Goal: Contribute content: Add original content to the website for others to see

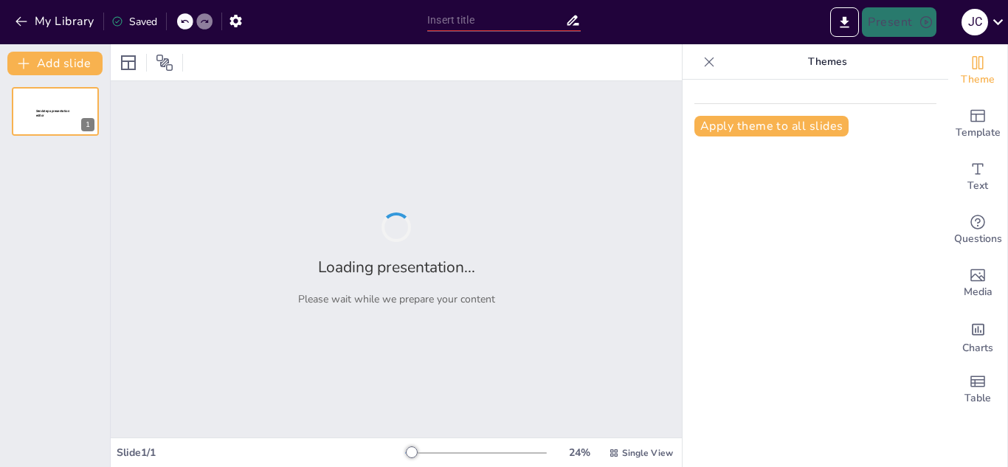
type input "Mecanismos del Tráfico Vesicular Intracelular: Un Enfoque Molecular"
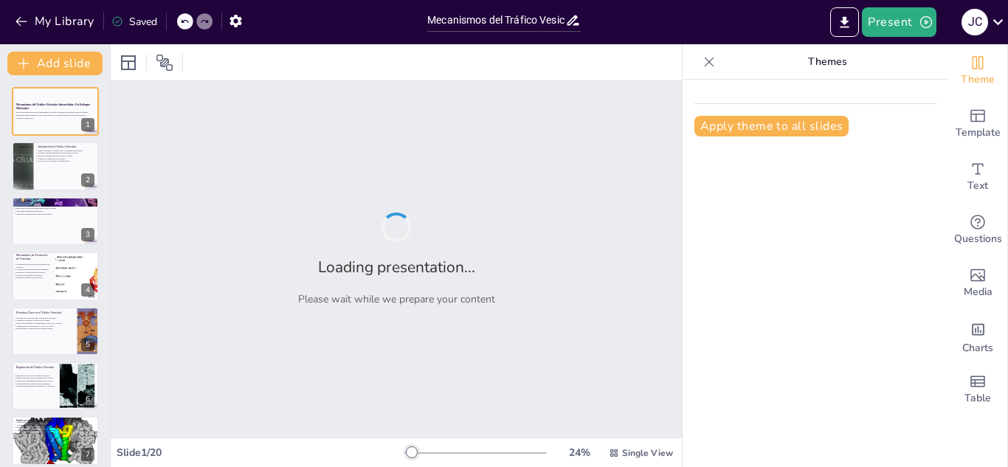
checkbox input "true"
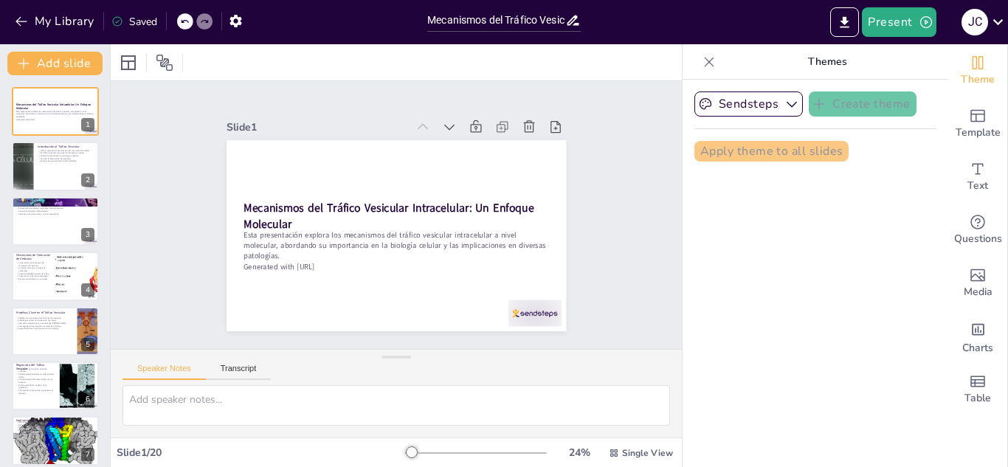
checkbox input "true"
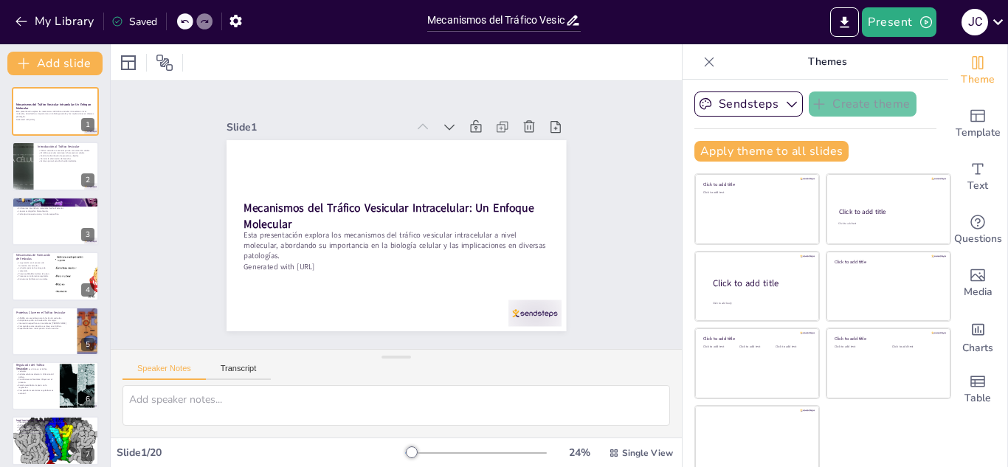
checkbox input "true"
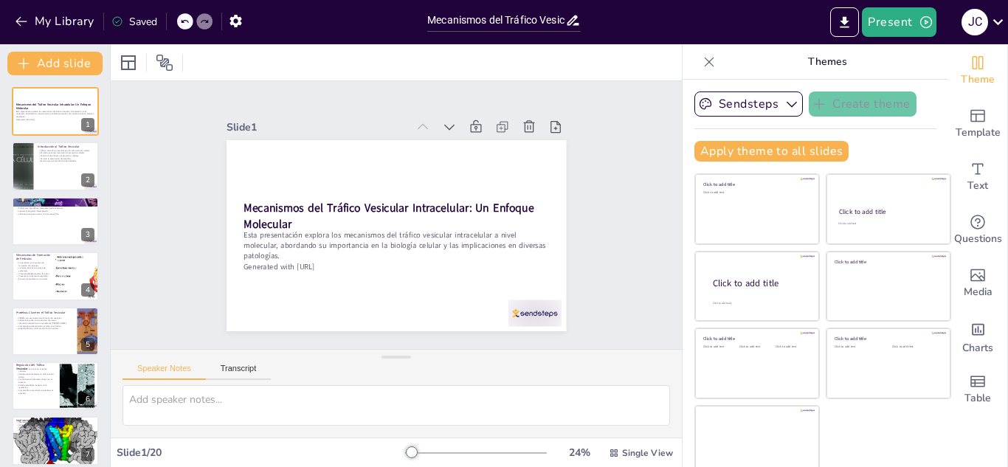
checkbox input "true"
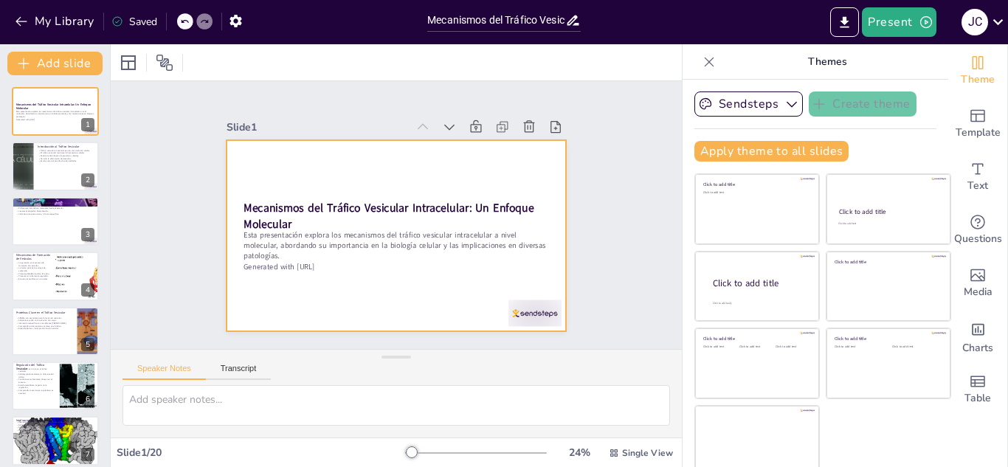
checkbox input "true"
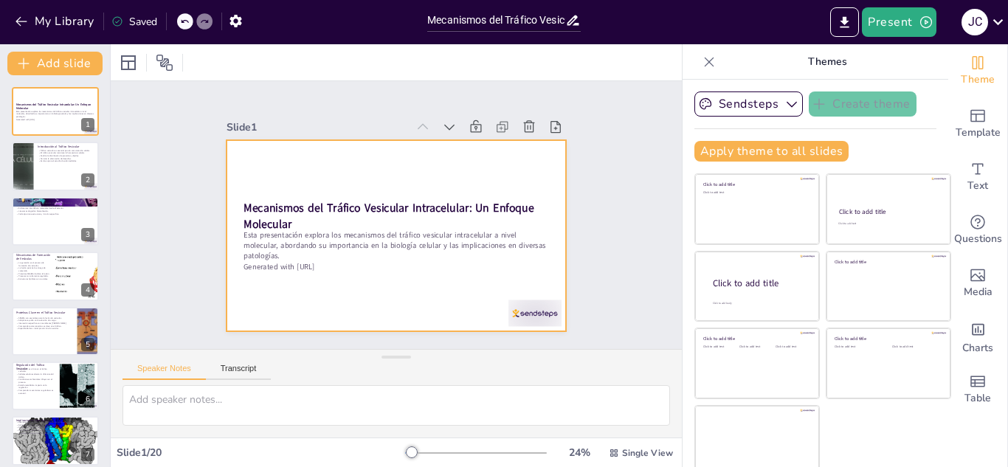
checkbox input "true"
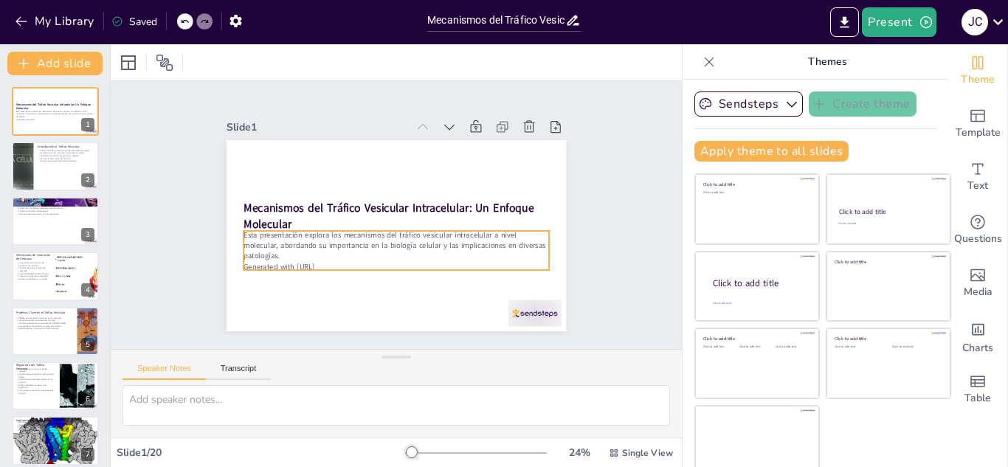
checkbox input "true"
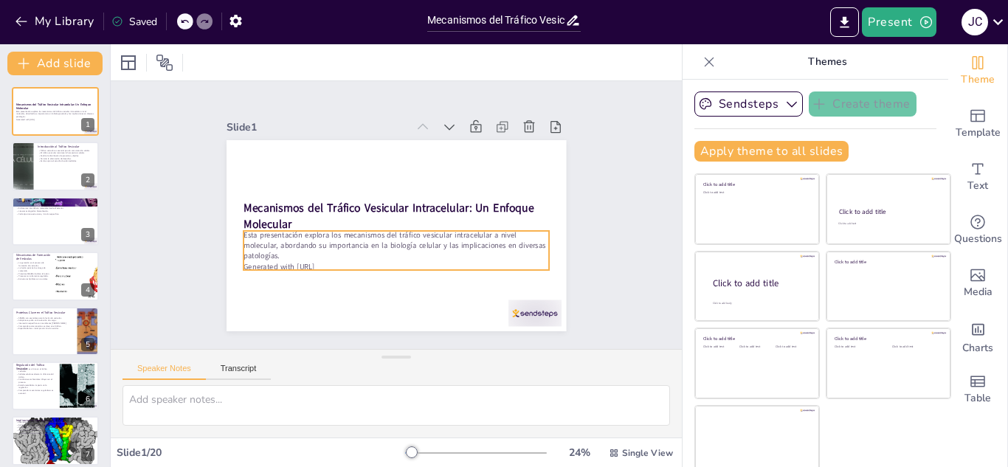
checkbox input "true"
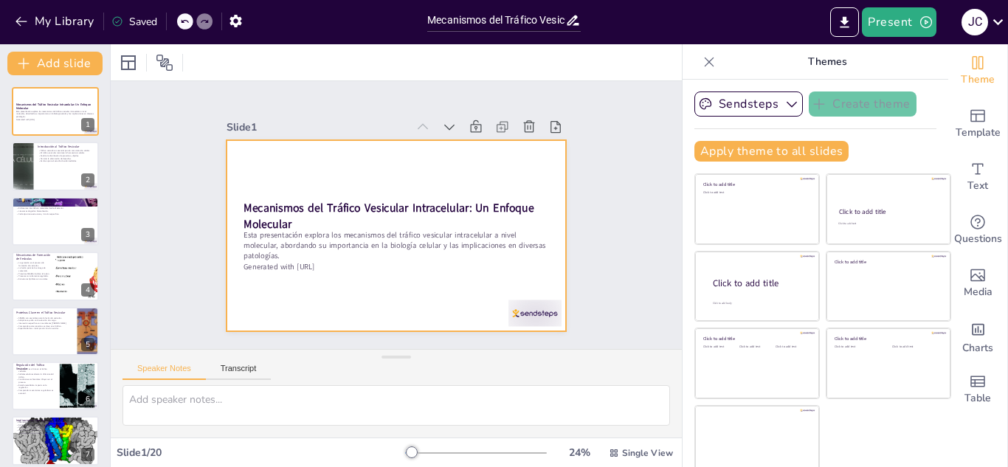
checkbox input "true"
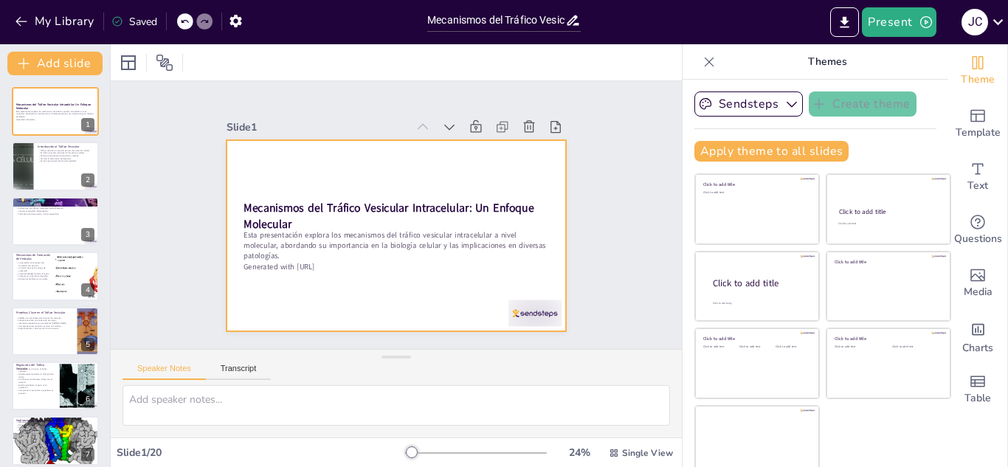
checkbox input "true"
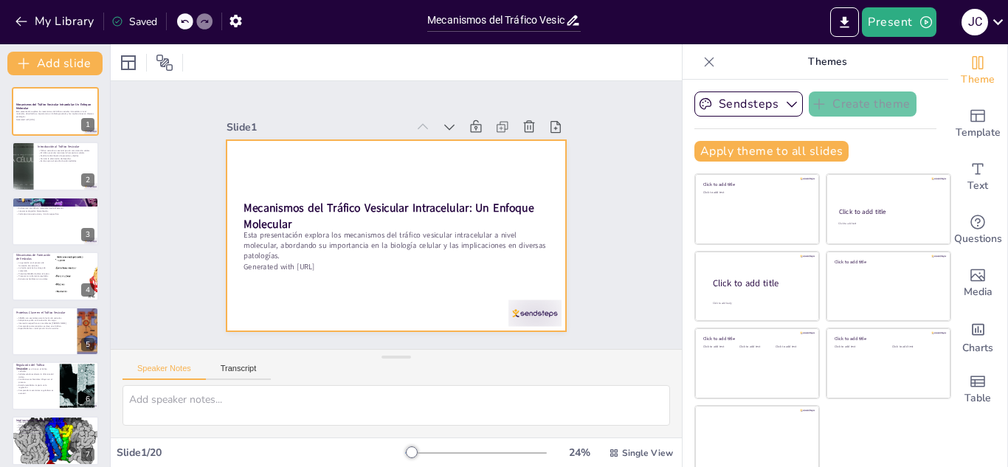
checkbox input "true"
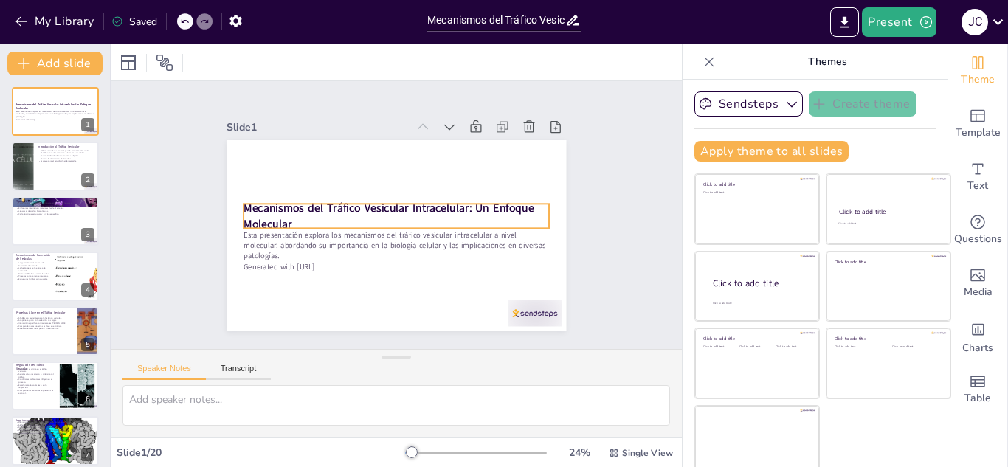
checkbox input "true"
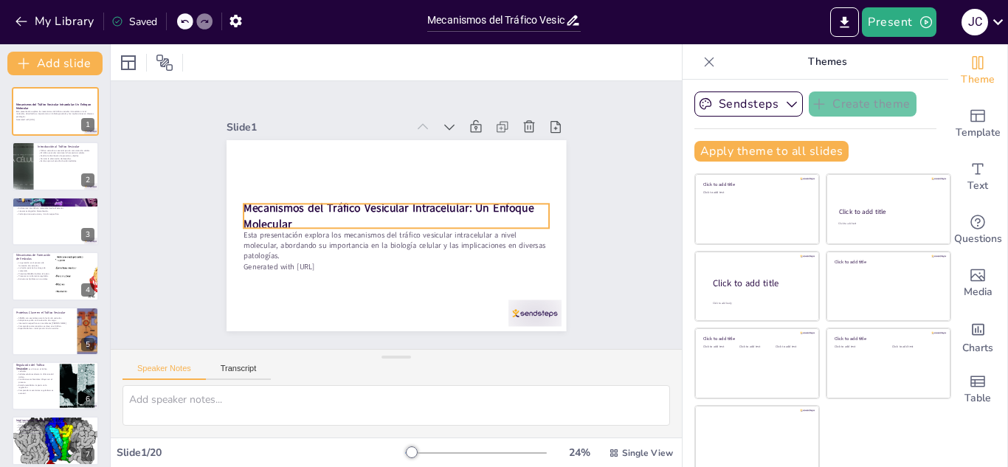
checkbox input "true"
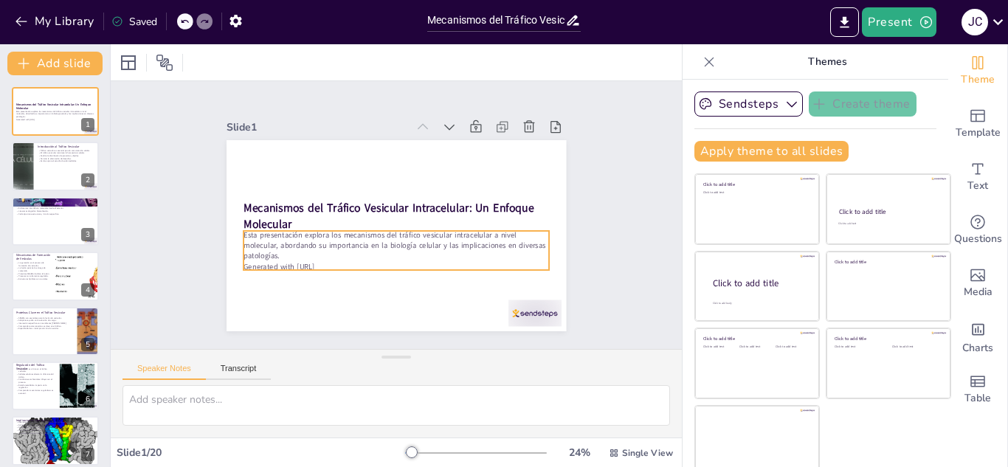
checkbox input "true"
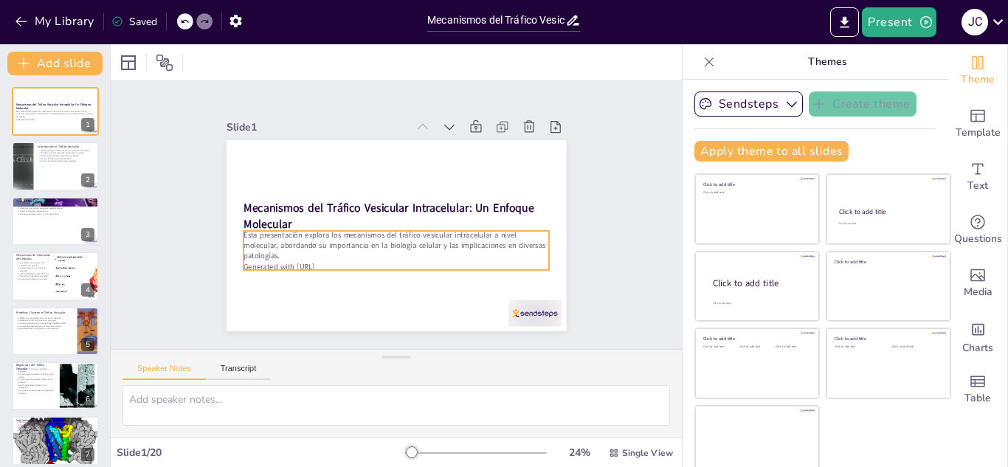
checkbox input "true"
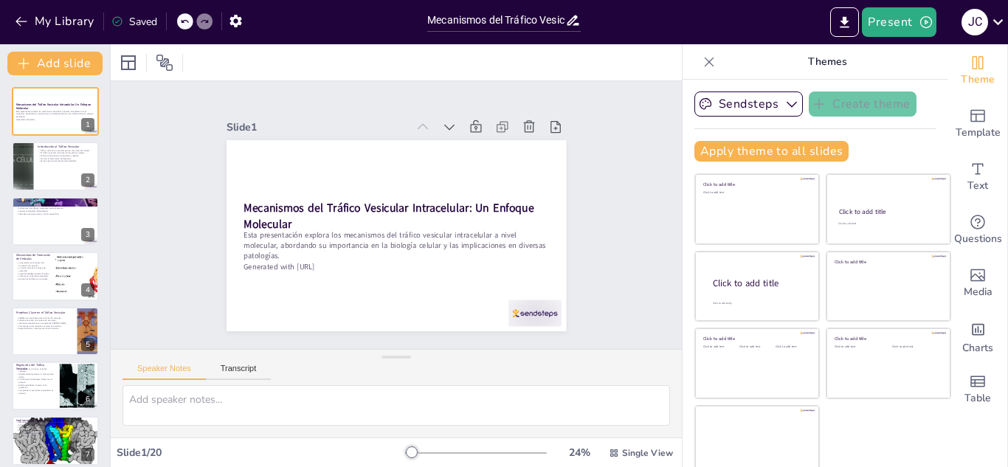
checkbox input "true"
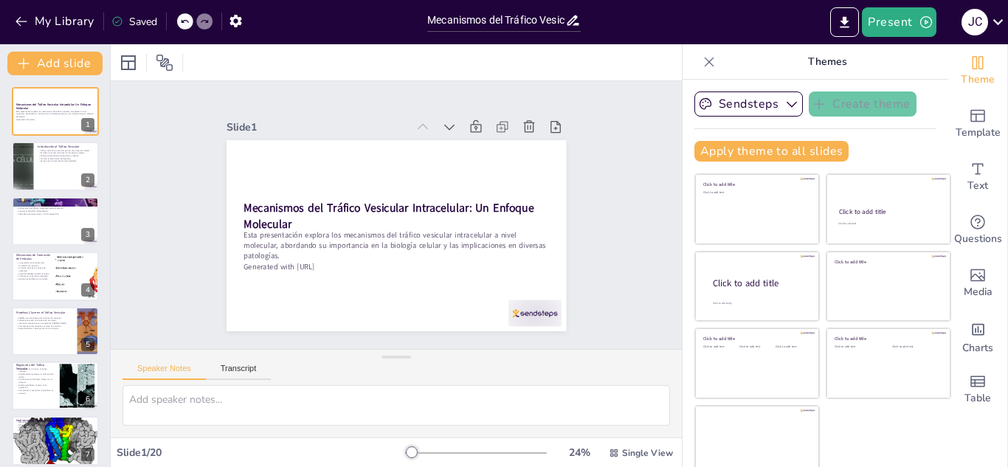
checkbox input "true"
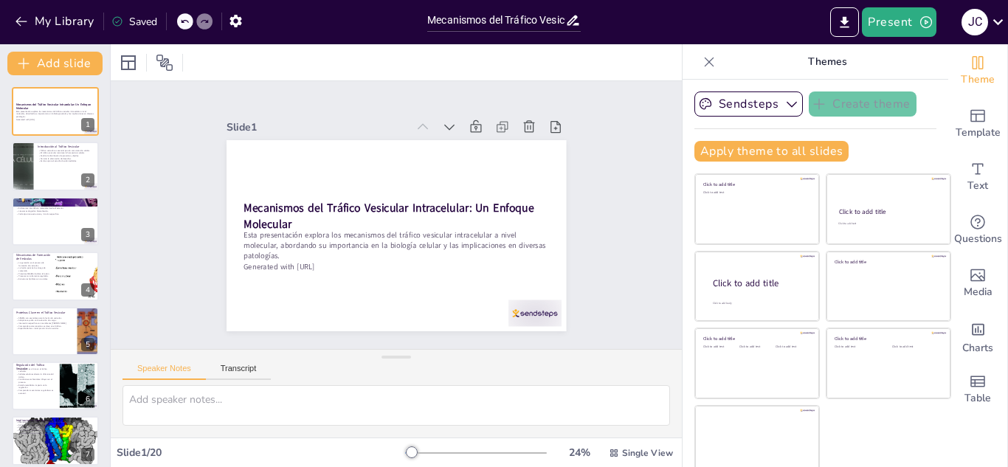
checkbox input "true"
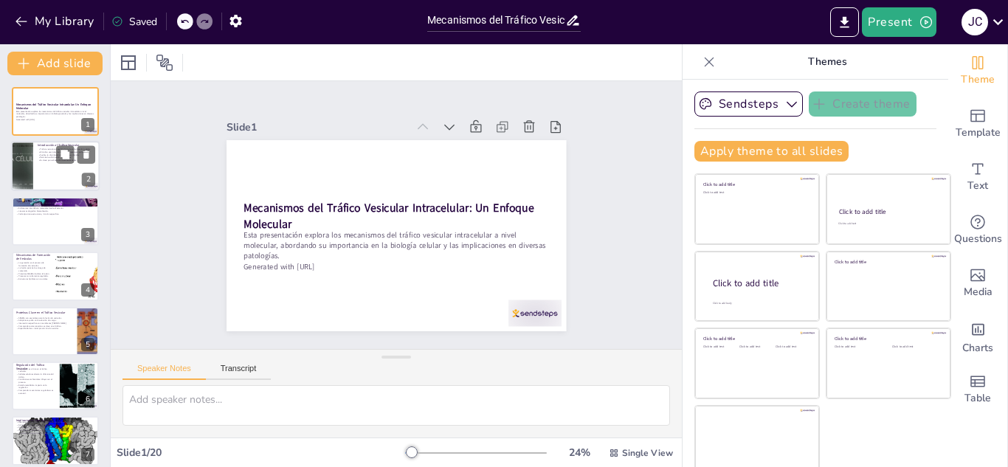
checkbox input "true"
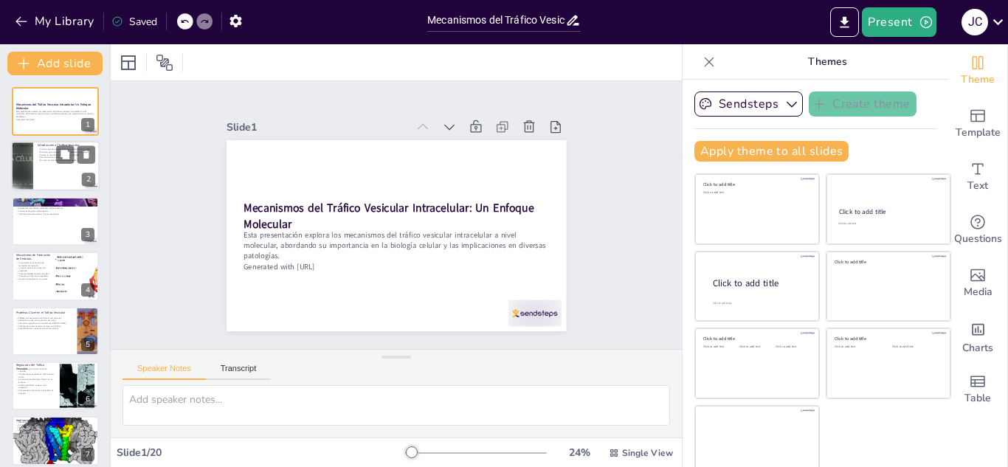
checkbox input "true"
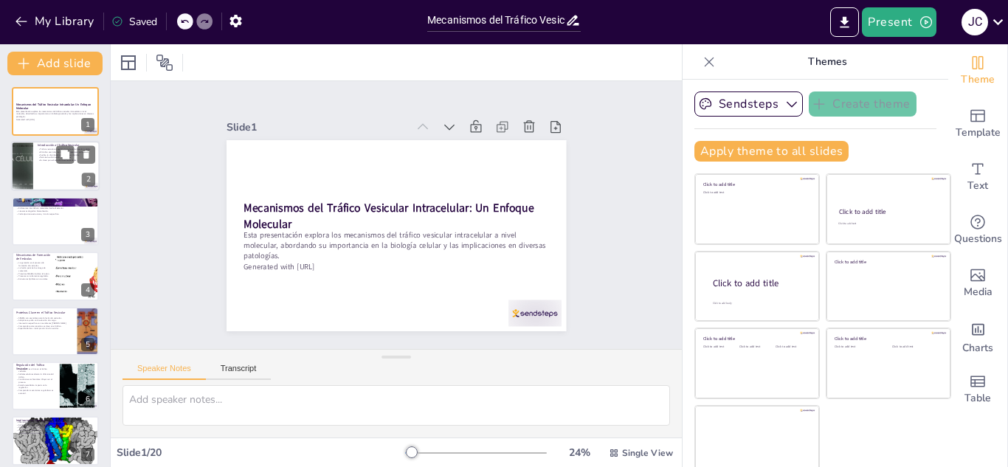
checkbox input "true"
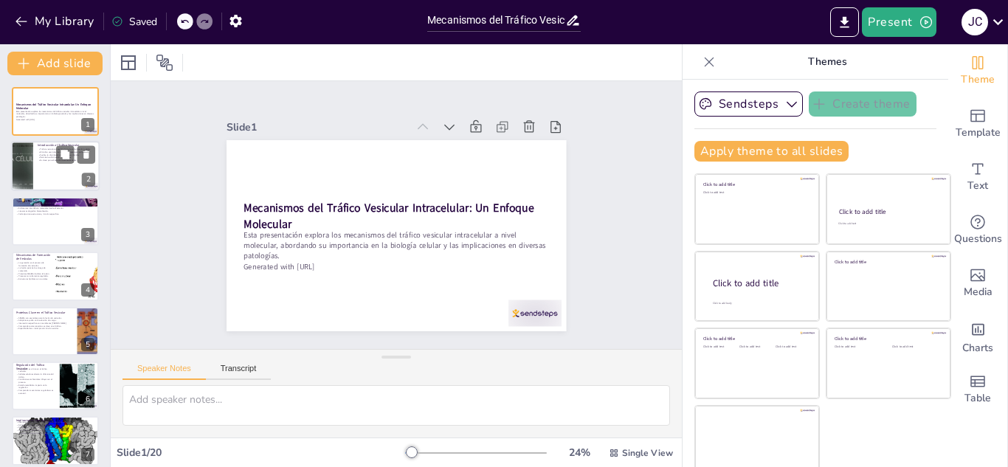
click at [62, 173] on div at bounding box center [55, 167] width 89 height 50
type textarea "La comunicación celular es vital para el funcionamiento adecuado de los tejidos…"
checkbox input "true"
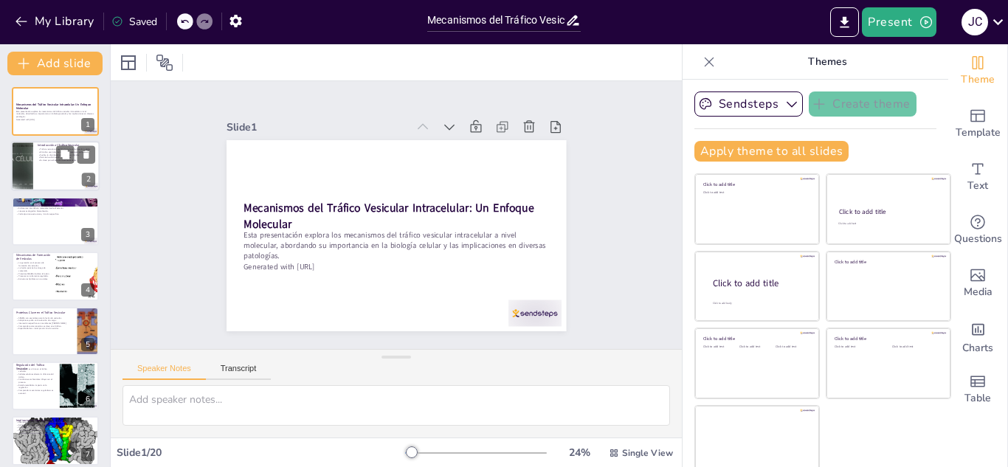
checkbox input "true"
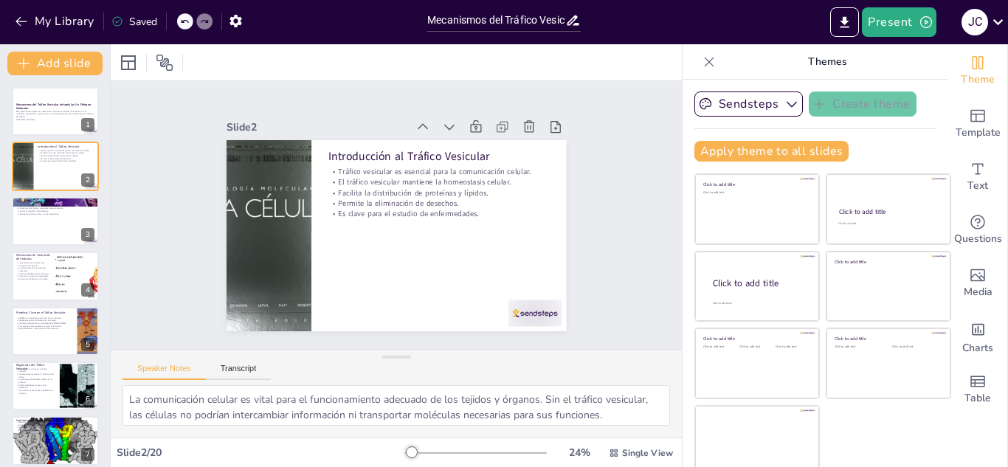
checkbox input "true"
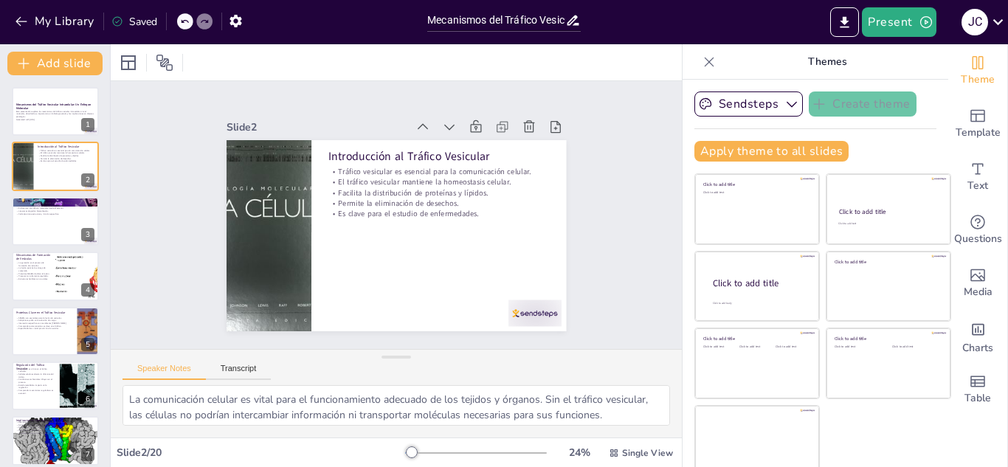
checkbox input "true"
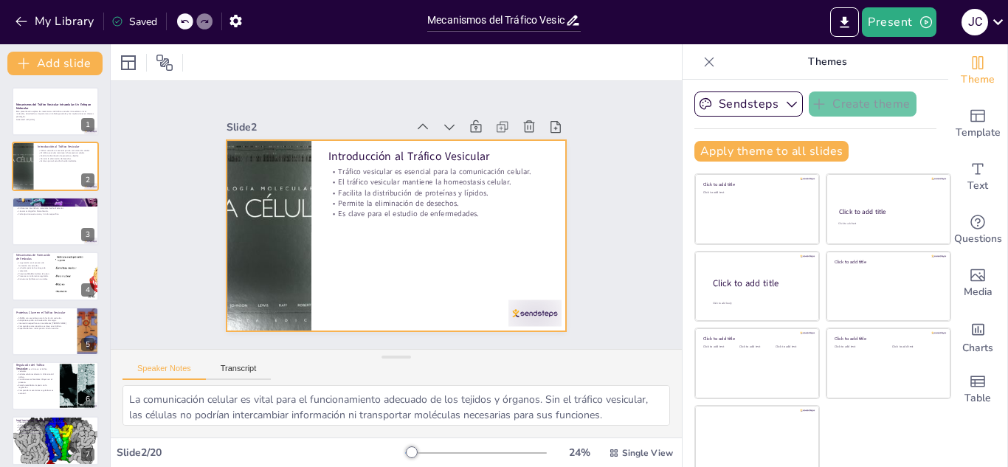
checkbox input "true"
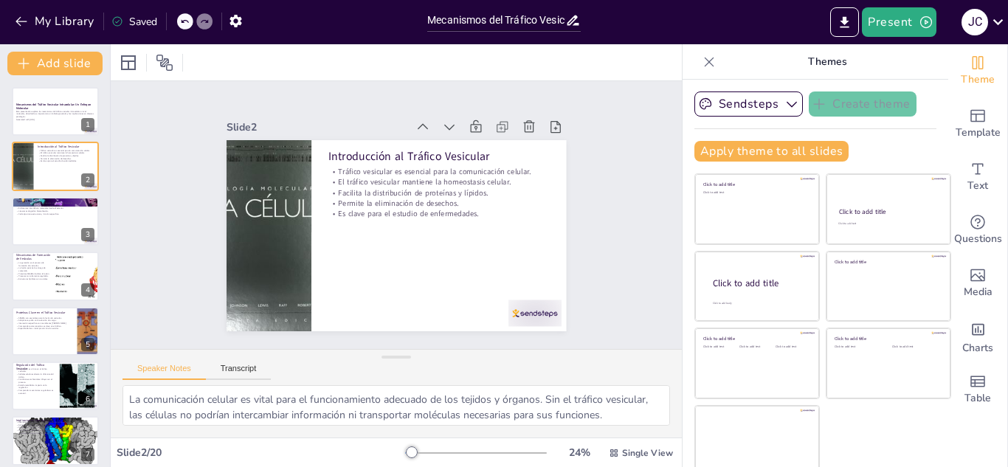
checkbox input "true"
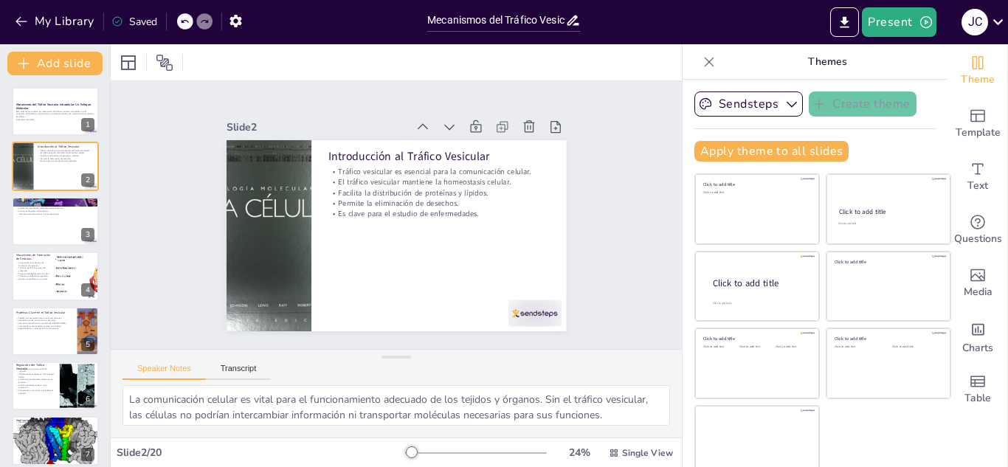
checkbox input "true"
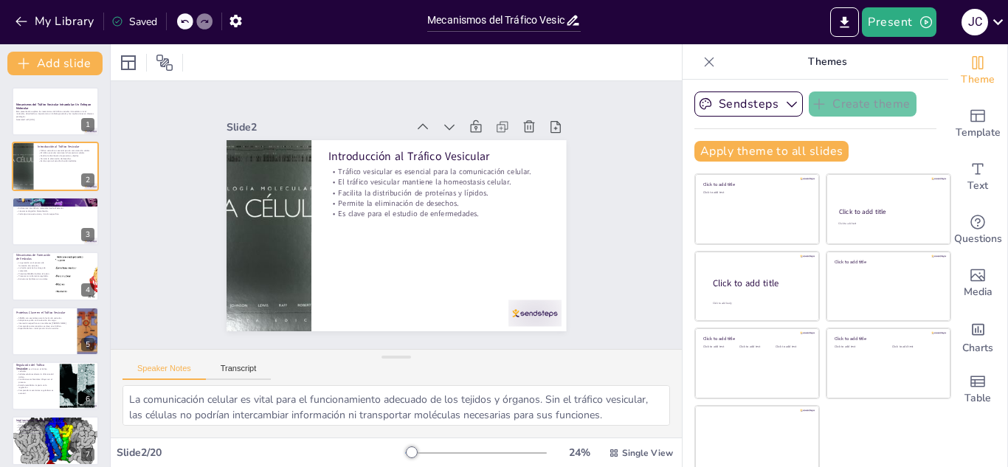
checkbox input "true"
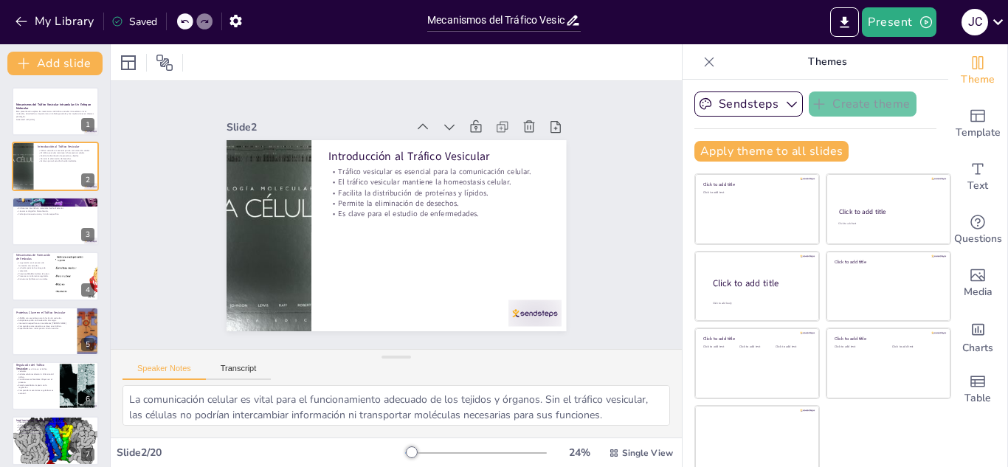
checkbox input "true"
